Goal: Task Accomplishment & Management: Complete application form

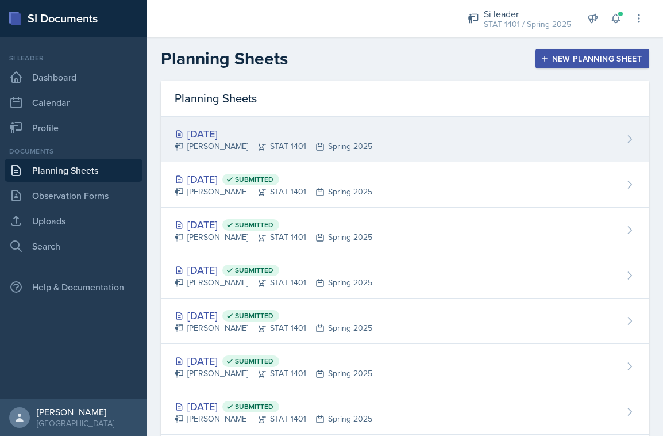
click at [347, 125] on div "[DATE] [PERSON_NAME] STAT 1401 Spring 2025" at bounding box center [405, 139] width 489 height 45
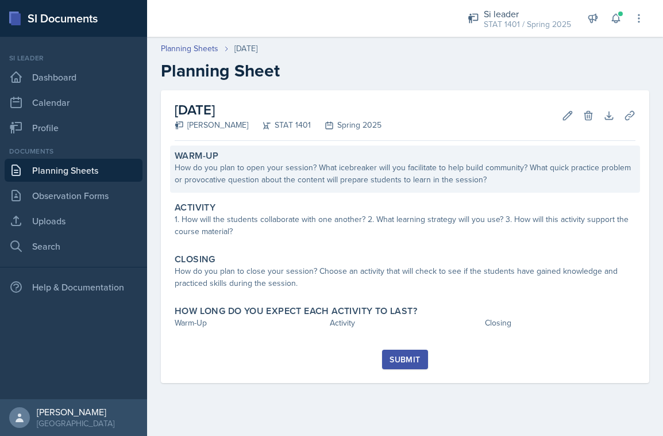
click at [335, 158] on div "Warm-Up" at bounding box center [405, 155] width 461 height 11
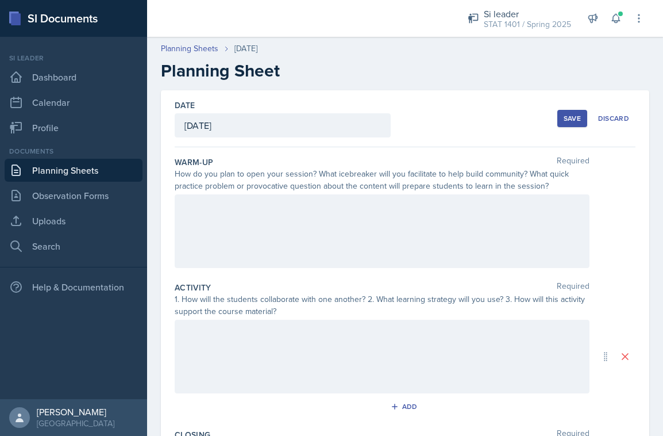
click at [294, 221] on div at bounding box center [382, 231] width 415 height 74
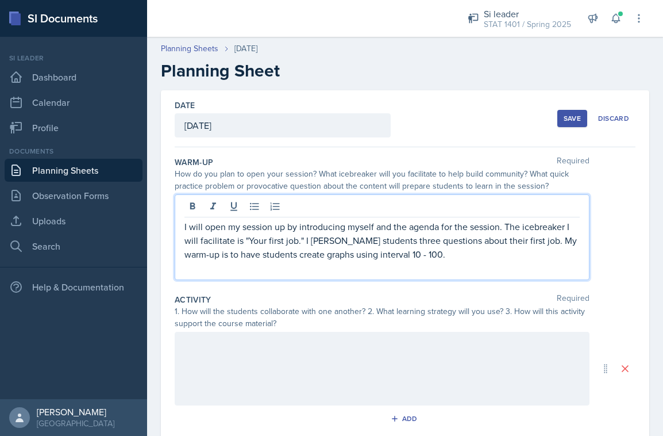
click at [403, 354] on div at bounding box center [382, 369] width 415 height 74
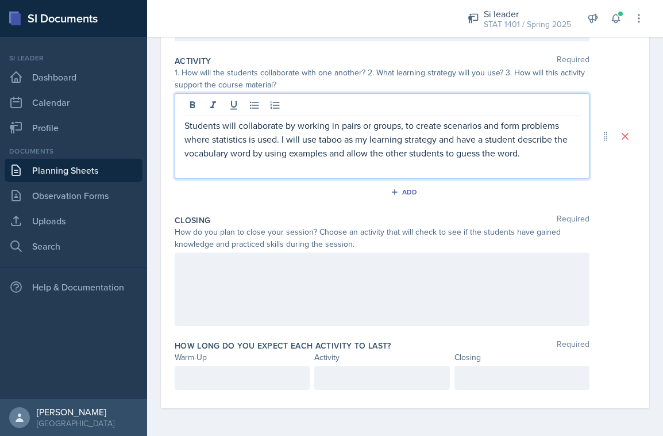
click at [373, 275] on div at bounding box center [382, 289] width 415 height 74
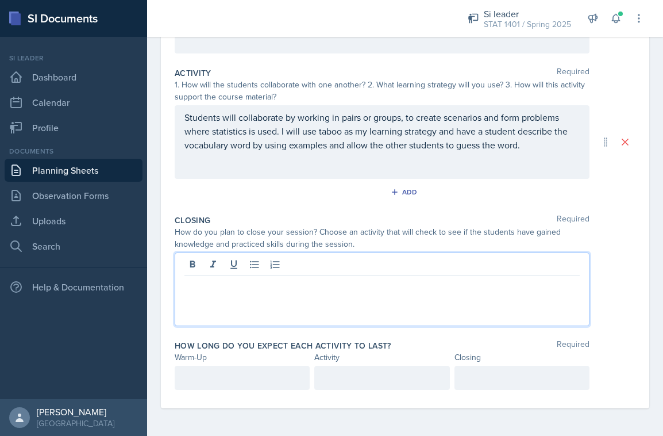
click at [482, 288] on p at bounding box center [382, 285] width 395 height 14
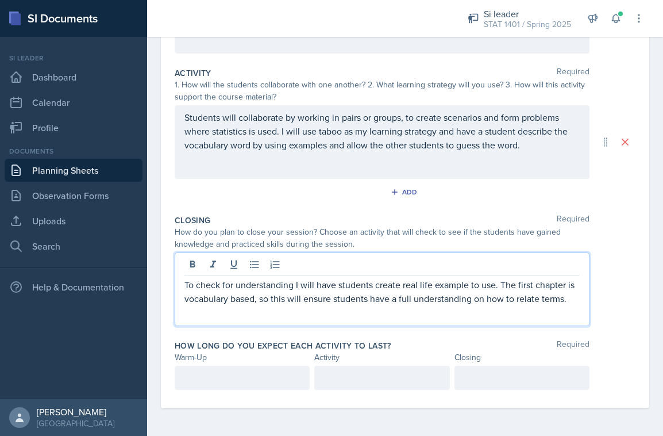
scroll to position [0, 0]
click at [279, 378] on div at bounding box center [242, 378] width 135 height 24
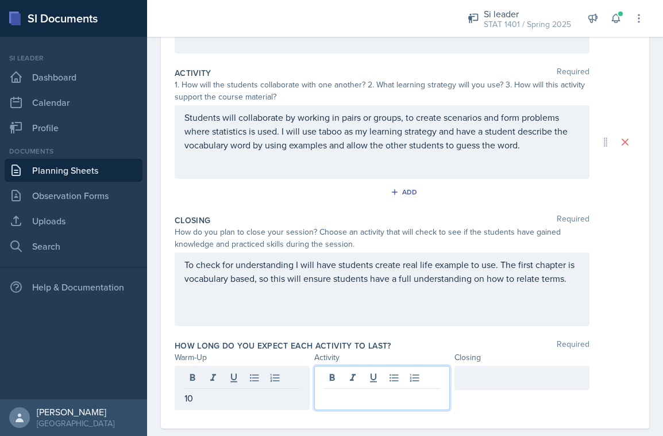
click at [354, 377] on div at bounding box center [381, 388] width 135 height 44
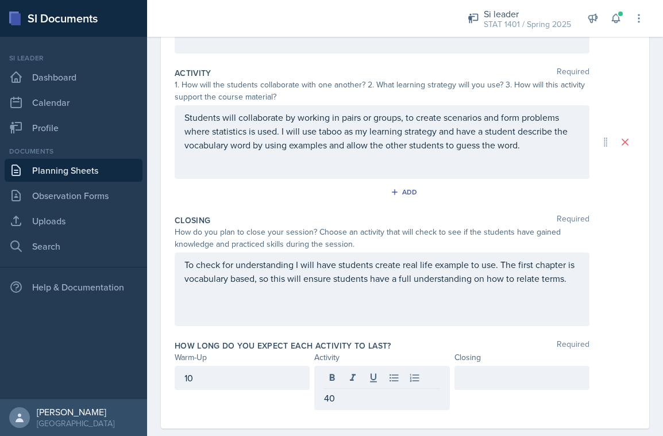
click at [466, 368] on div at bounding box center [522, 378] width 135 height 24
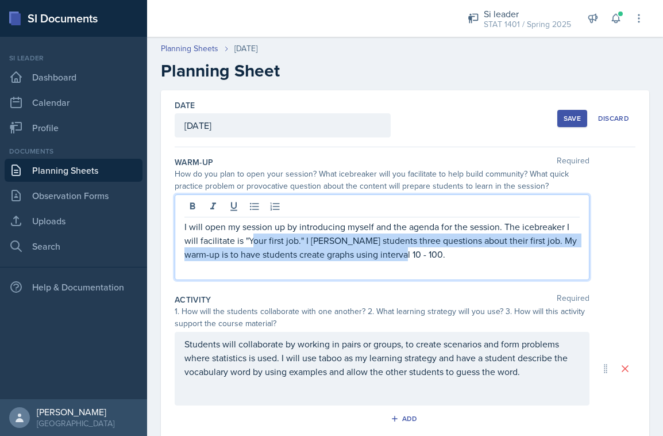
drag, startPoint x: 255, startPoint y: 235, endPoint x: 388, endPoint y: 252, distance: 134.5
click at [389, 253] on p "I will open my session up by introducing myself and the agenda for the session.…" at bounding box center [382, 240] width 395 height 41
click at [388, 252] on p "I will open my session up by introducing myself and the agenda for the session.…" at bounding box center [382, 240] width 395 height 41
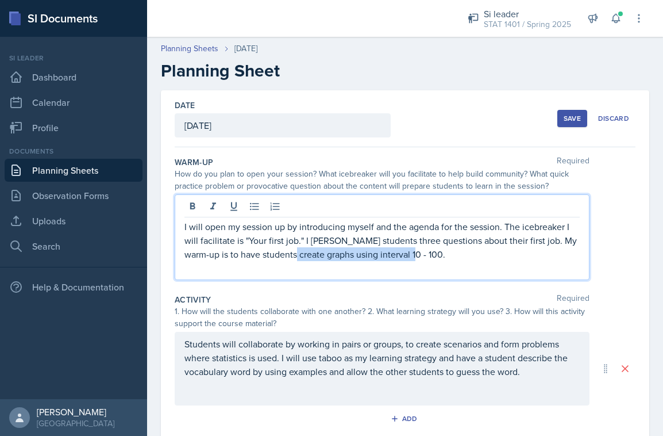
drag, startPoint x: 282, startPoint y: 255, endPoint x: 421, endPoint y: 258, distance: 139.1
click at [421, 258] on p "I will open my session up by introducing myself and the agenda for the session.…" at bounding box center [382, 240] width 395 height 41
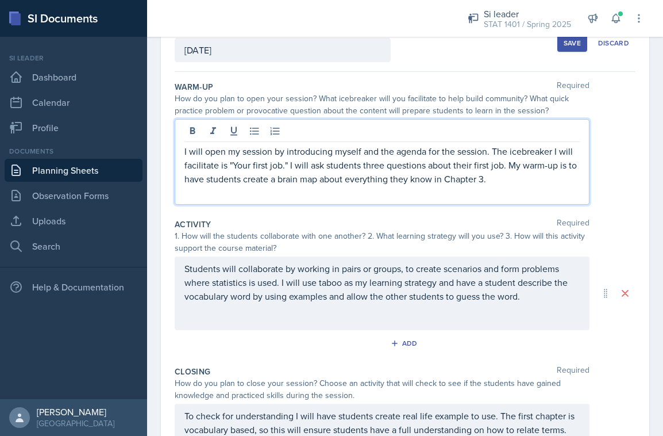
scroll to position [76, 0]
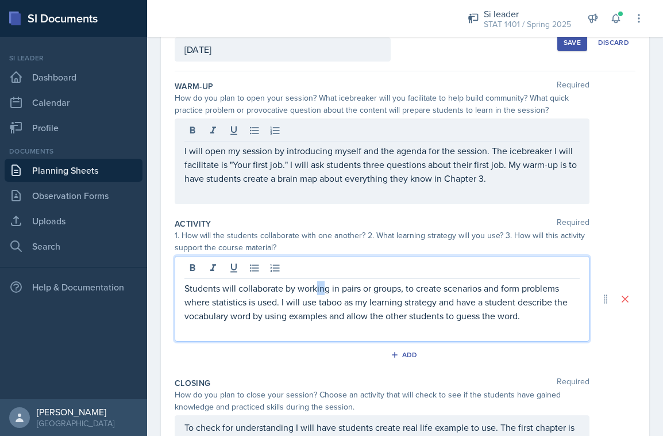
drag, startPoint x: 317, startPoint y: 282, endPoint x: 325, endPoint y: 282, distance: 8.6
click at [325, 282] on p "Students will collaborate by working in pairs or groups, to create scenarios an…" at bounding box center [382, 301] width 395 height 41
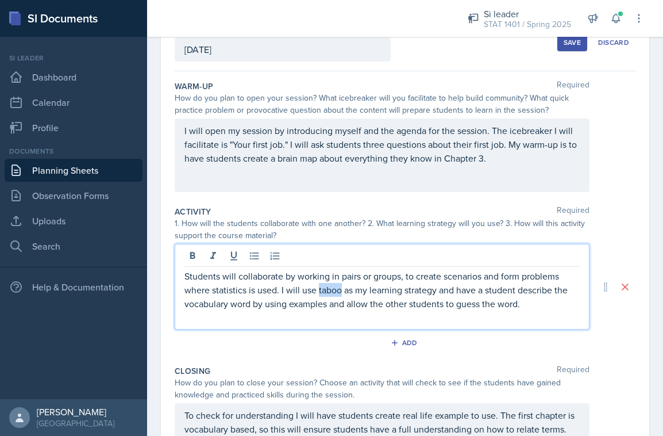
drag, startPoint x: 319, startPoint y: 290, endPoint x: 343, endPoint y: 291, distance: 23.6
click at [343, 291] on p "Students will collaborate by working in pairs or groups, to create scenarios an…" at bounding box center [382, 289] width 395 height 41
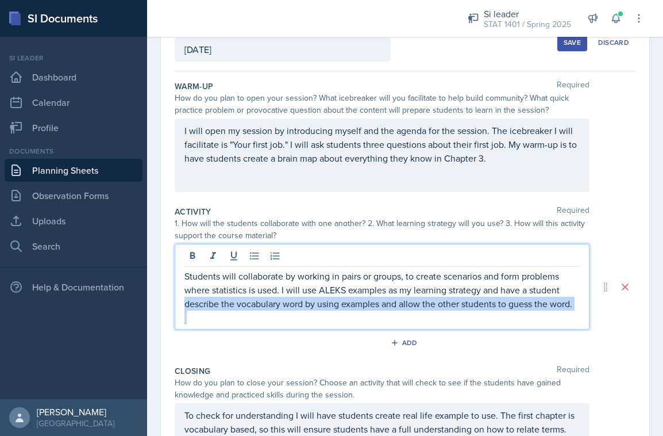
drag, startPoint x: 185, startPoint y: 305, endPoint x: 496, endPoint y: 326, distance: 311.1
click at [496, 326] on div "Students will collaborate by working in pairs or groups, to create scenarios an…" at bounding box center [382, 287] width 415 height 86
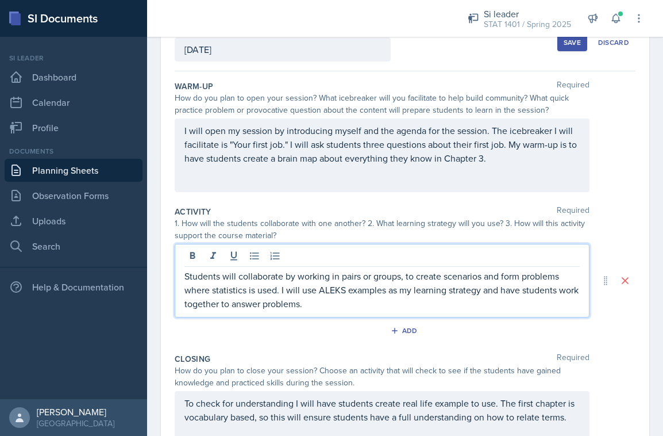
click at [356, 304] on p "Students will collaborate by working in pairs or groups, to create scenarios an…" at bounding box center [382, 289] width 395 height 41
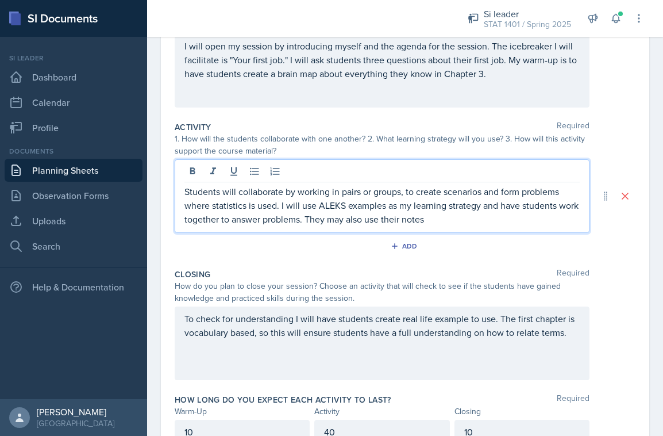
scroll to position [162, 0]
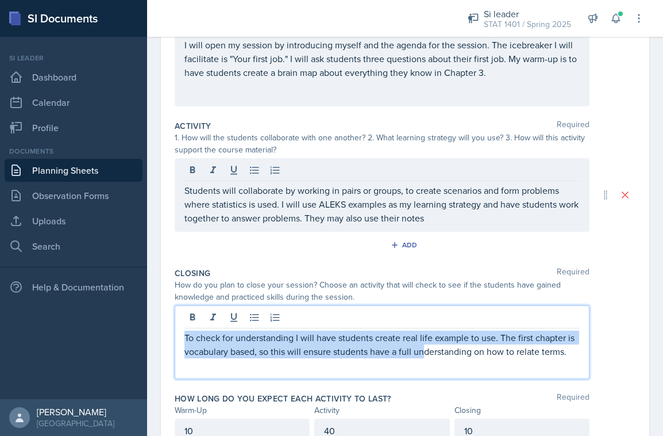
drag, startPoint x: 377, startPoint y: 317, endPoint x: 423, endPoint y: 348, distance: 55.5
click at [423, 348] on p "To check for understanding I will have students create real life example to use…" at bounding box center [382, 345] width 395 height 28
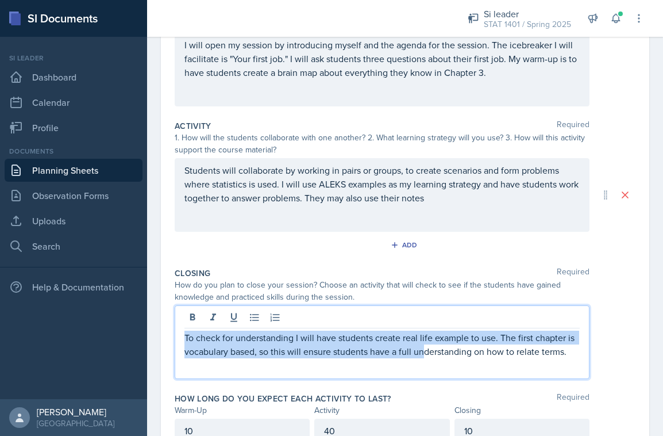
click at [421, 348] on p "To check for understanding I will have students create real life example to use…" at bounding box center [382, 345] width 395 height 28
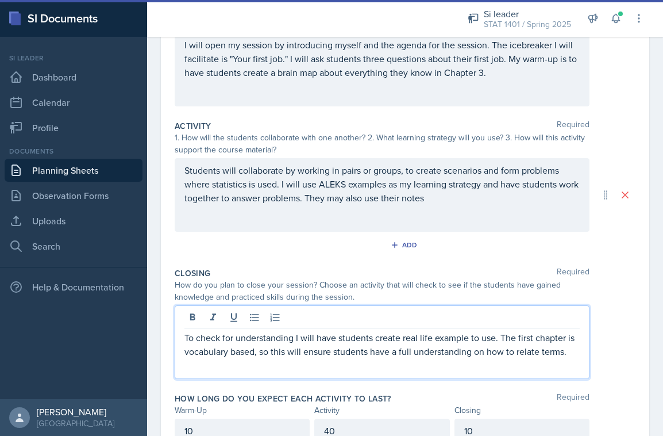
drag, startPoint x: 376, startPoint y: 337, endPoint x: 396, endPoint y: 349, distance: 23.5
click at [378, 338] on p "To check for understanding I will have students create real life example to use…" at bounding box center [382, 345] width 395 height 28
click at [427, 356] on p "To check for understanding I will have students create real life example to use…" at bounding box center [382, 345] width 395 height 28
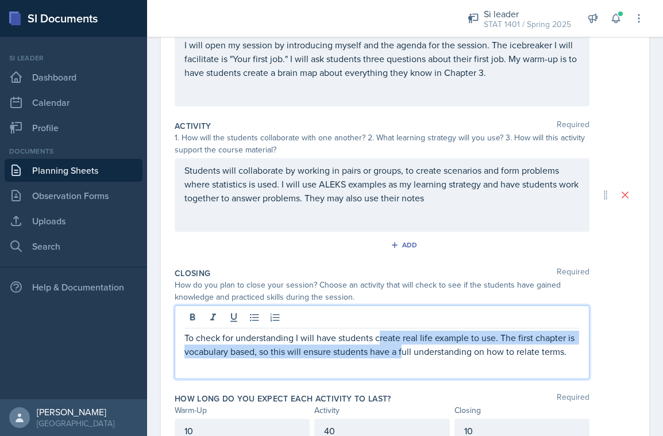
drag, startPoint x: 379, startPoint y: 340, endPoint x: 403, endPoint y: 356, distance: 28.5
click at [403, 356] on p "To check for understanding I will have students create real life example to use…" at bounding box center [382, 345] width 395 height 28
click at [378, 340] on p "To check for understanding I will have students create real life example to use…" at bounding box center [382, 345] width 395 height 28
drag, startPoint x: 378, startPoint y: 340, endPoint x: 515, endPoint y: 382, distance: 143.1
click at [515, 382] on div "Closing Required How do you plan to close your session? Choose an activity that…" at bounding box center [405, 325] width 461 height 125
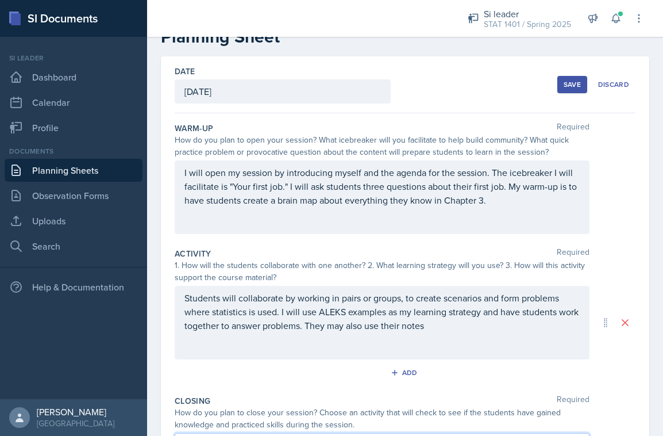
scroll to position [10, 0]
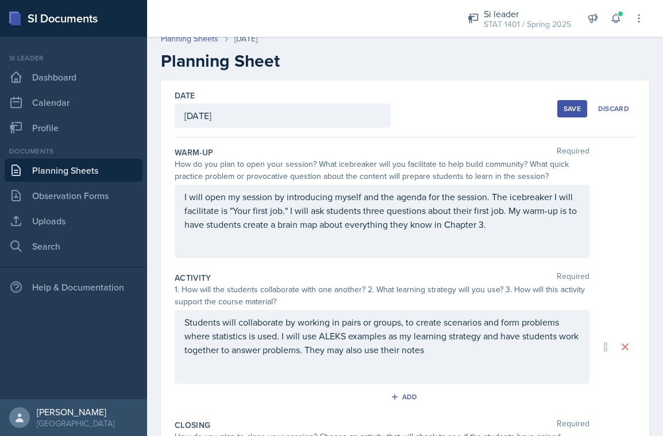
click at [567, 107] on div "Save" at bounding box center [572, 108] width 17 height 9
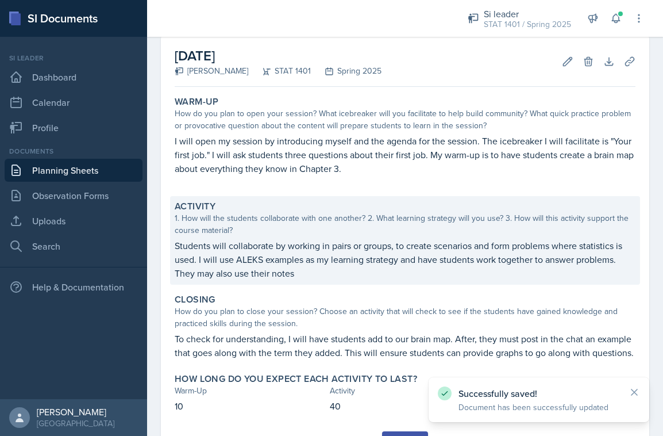
scroll to position [40, 0]
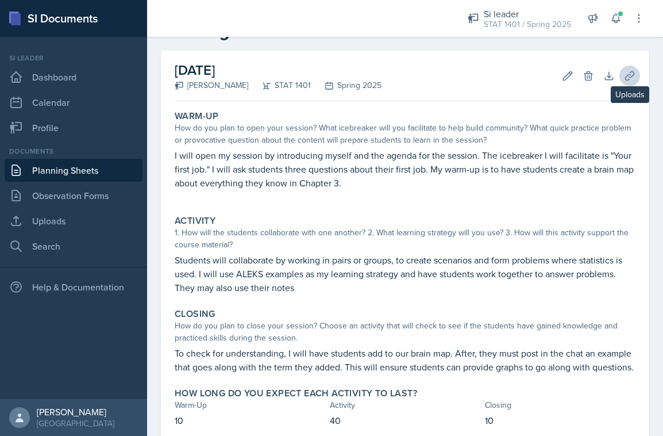
click at [632, 75] on icon at bounding box center [629, 75] width 11 height 11
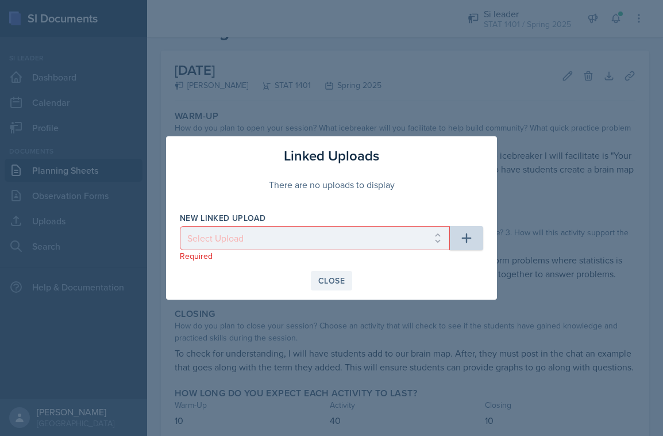
click at [329, 274] on button "Close" at bounding box center [331, 281] width 41 height 20
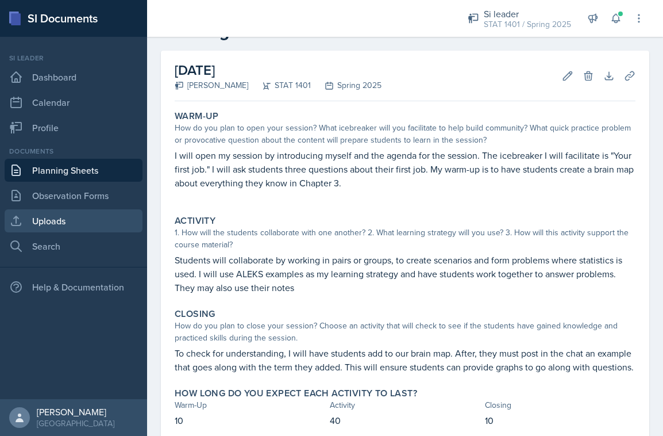
click at [98, 224] on link "Uploads" at bounding box center [74, 220] width 138 height 23
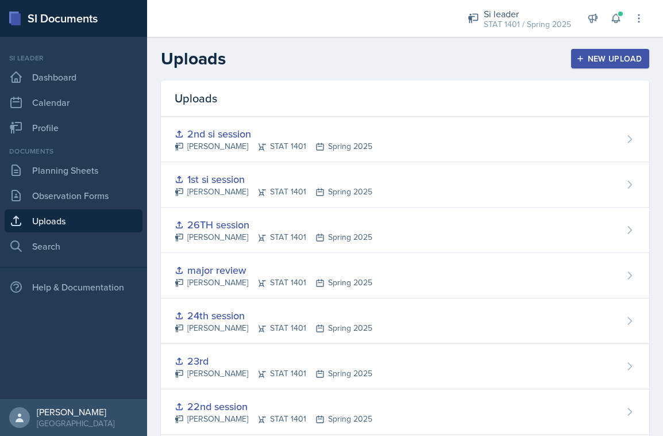
click at [621, 55] on div "New Upload" at bounding box center [611, 58] width 64 height 9
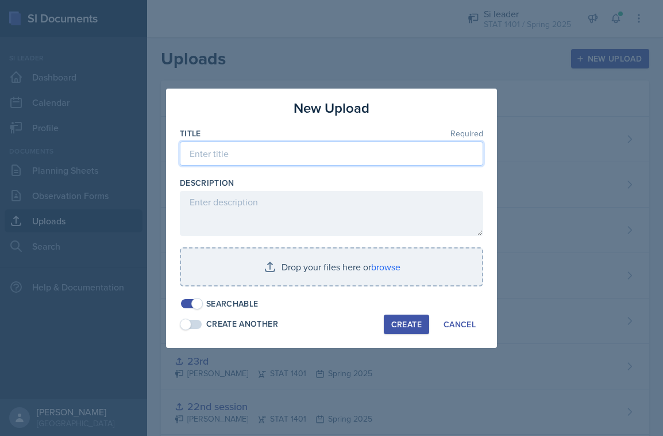
click at [340, 156] on input at bounding box center [332, 153] width 304 height 24
type input "3rd session"
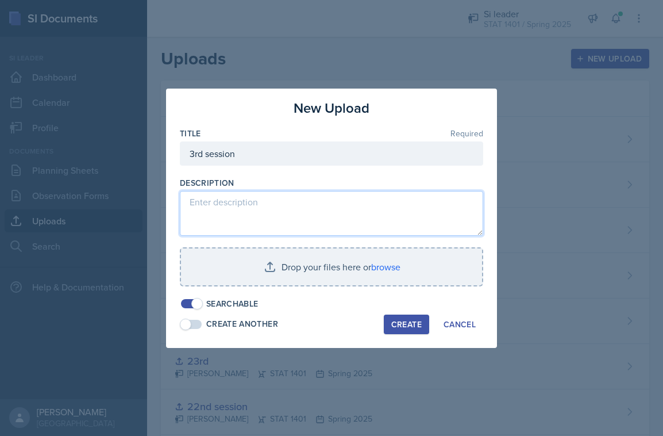
click at [299, 217] on textarea at bounding box center [332, 213] width 304 height 45
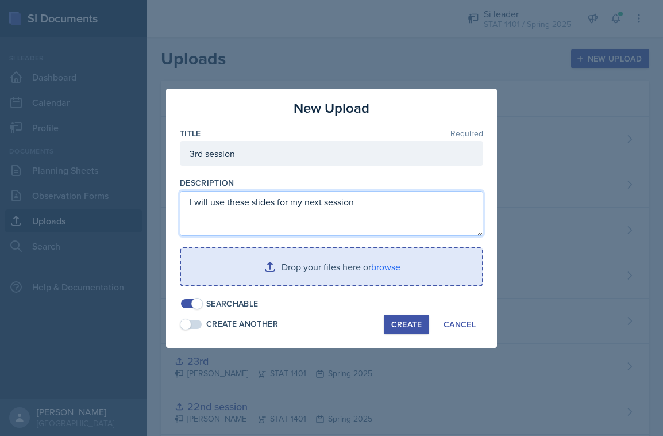
type textarea "I will use these slides for my next session"
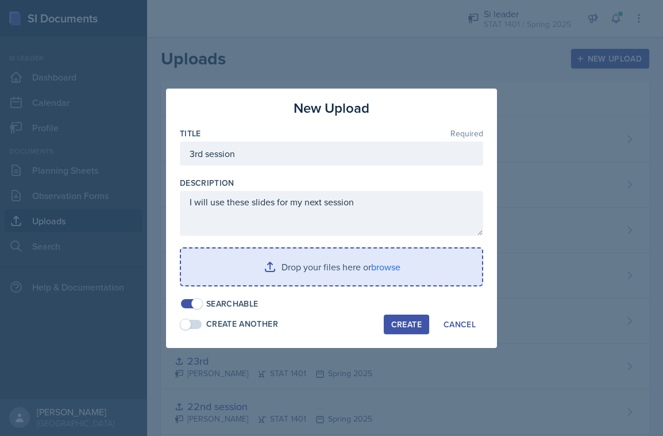
click at [321, 258] on input "file" at bounding box center [331, 266] width 301 height 37
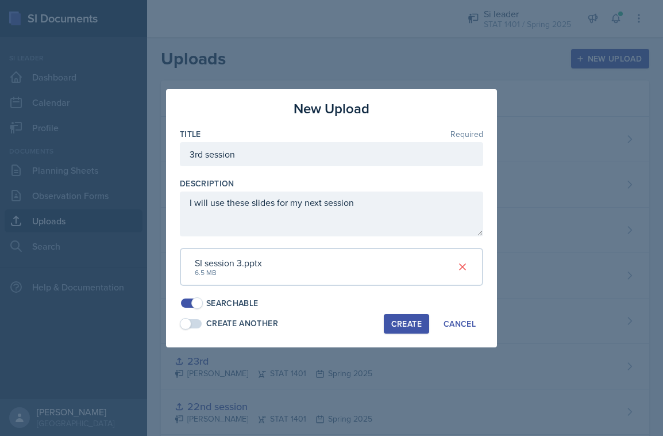
click at [421, 319] on div "Create" at bounding box center [406, 323] width 30 height 9
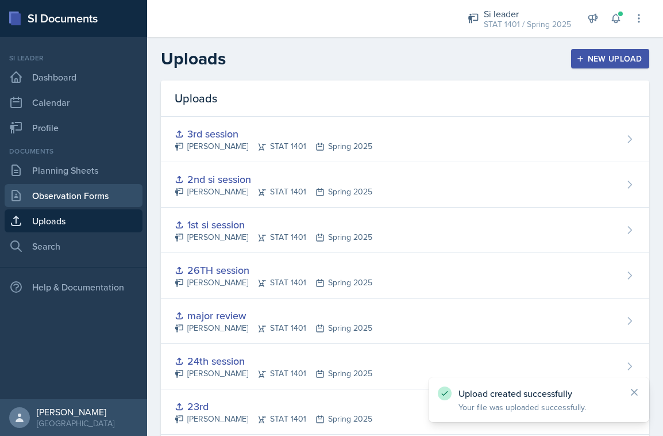
click at [68, 201] on link "Observation Forms" at bounding box center [74, 195] width 138 height 23
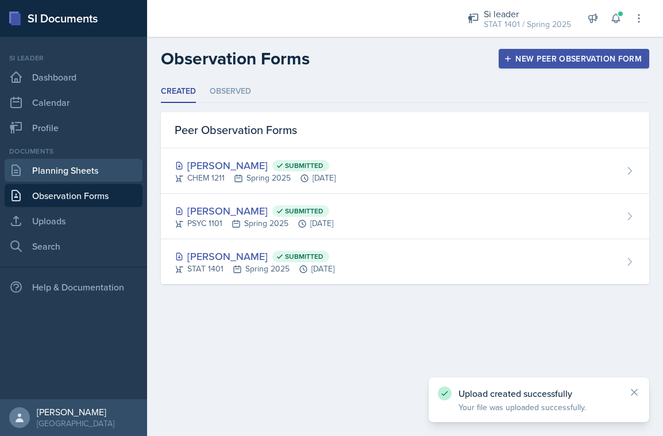
click at [109, 171] on link "Planning Sheets" at bounding box center [74, 170] width 138 height 23
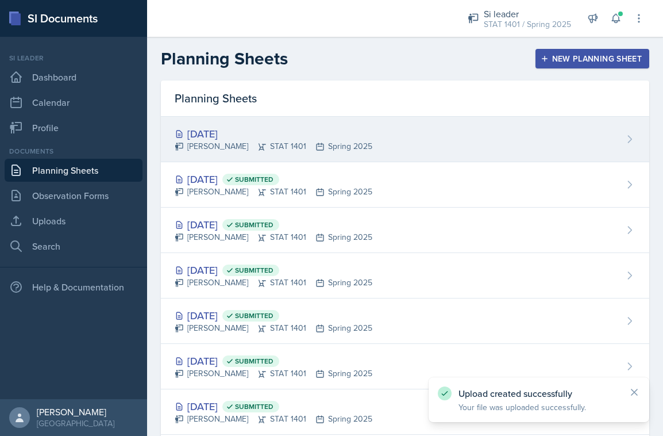
click at [335, 138] on div "[DATE]" at bounding box center [274, 134] width 198 height 16
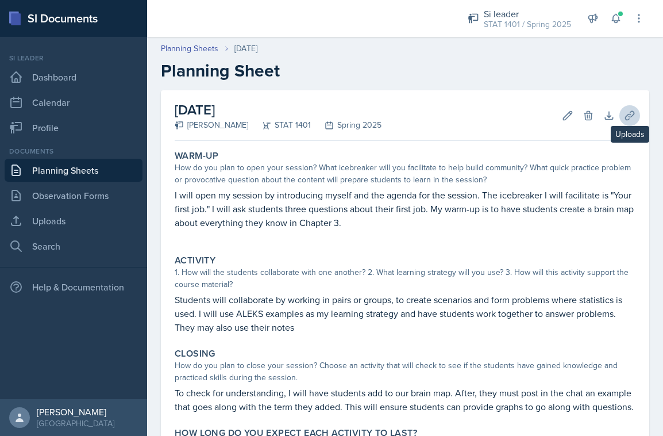
click at [634, 118] on icon at bounding box center [629, 115] width 11 height 11
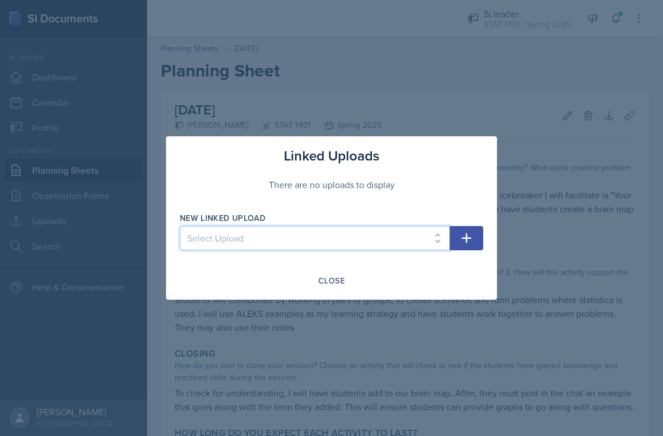
select select "70439c3b-894e-4710-aed9-6dfa00bf8a63"
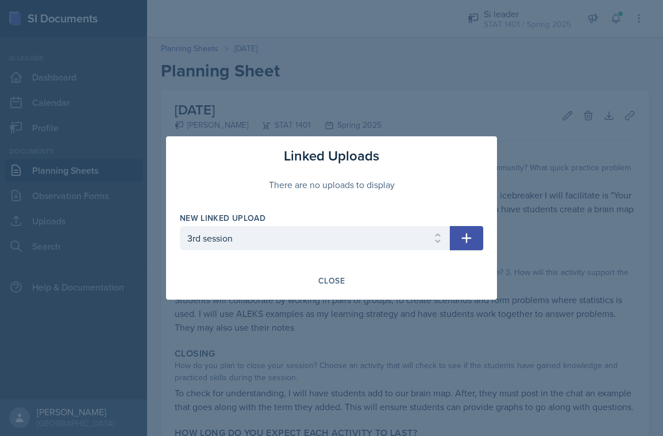
click at [460, 233] on icon "button" at bounding box center [467, 238] width 14 height 14
select select
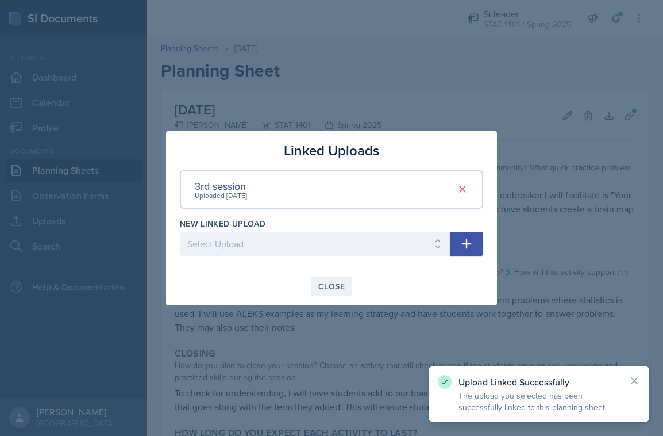
click at [333, 289] on div "Close" at bounding box center [331, 286] width 26 height 9
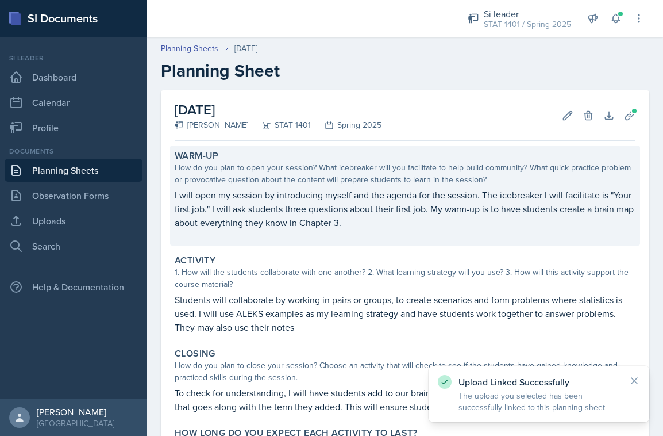
scroll to position [101, 0]
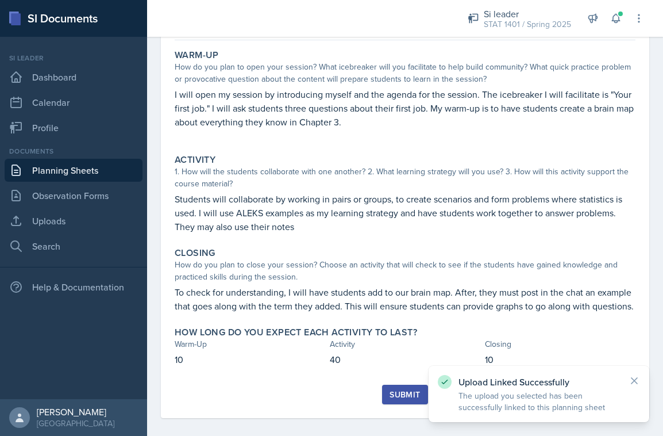
click at [403, 393] on div "Submit" at bounding box center [405, 394] width 30 height 9
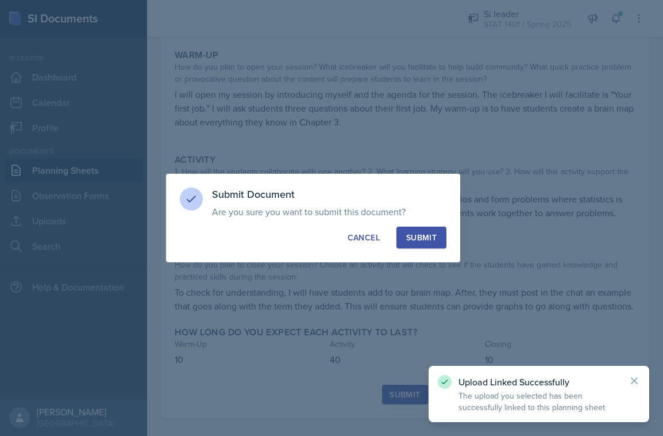
click at [428, 237] on div "Submit" at bounding box center [421, 237] width 30 height 11
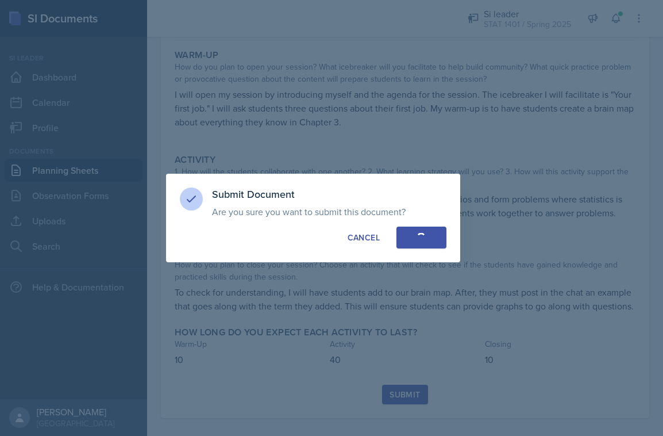
scroll to position [77, 0]
